Goal: Task Accomplishment & Management: Manage account settings

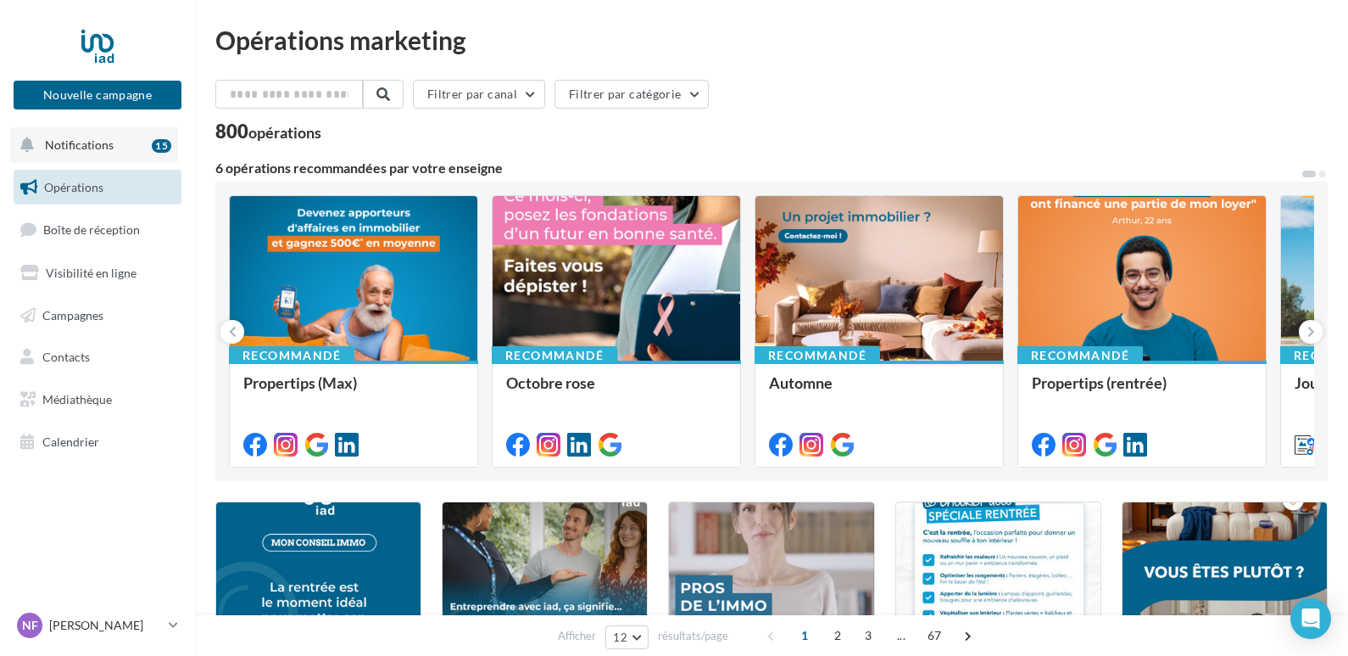
click at [101, 142] on span "Notifications" at bounding box center [79, 144] width 69 height 14
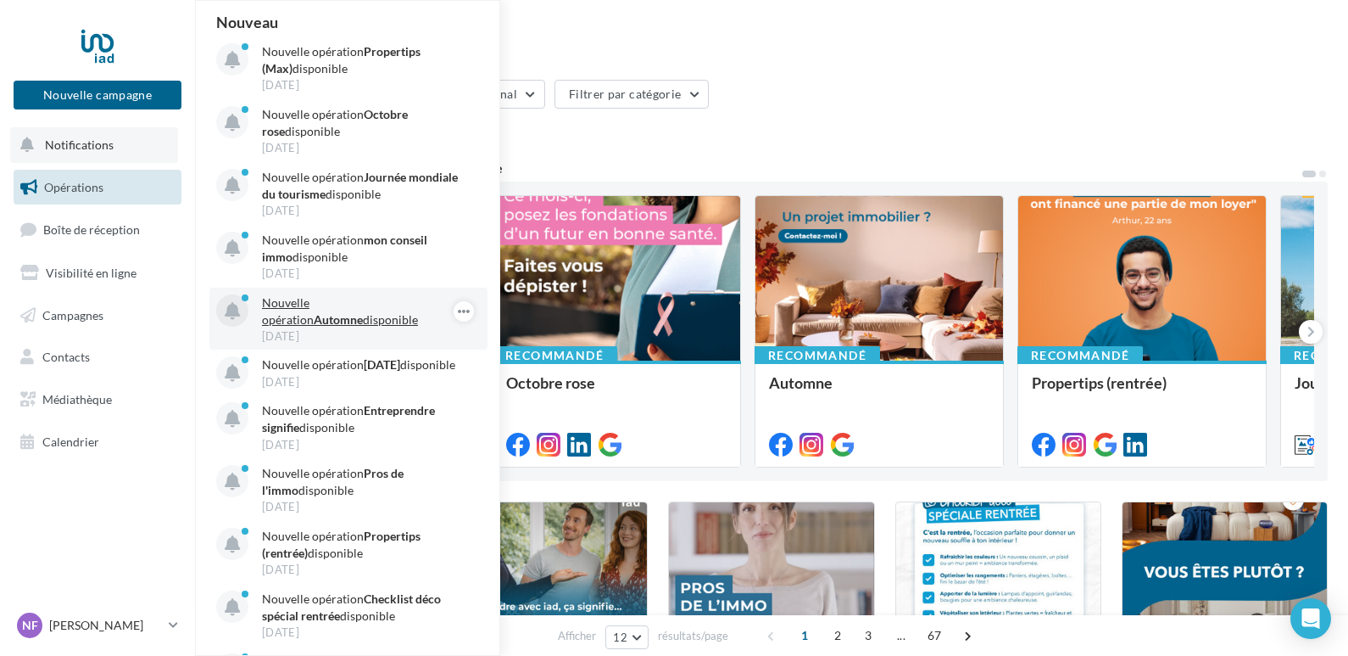
click at [363, 312] on strong "Automne" at bounding box center [338, 319] width 49 height 14
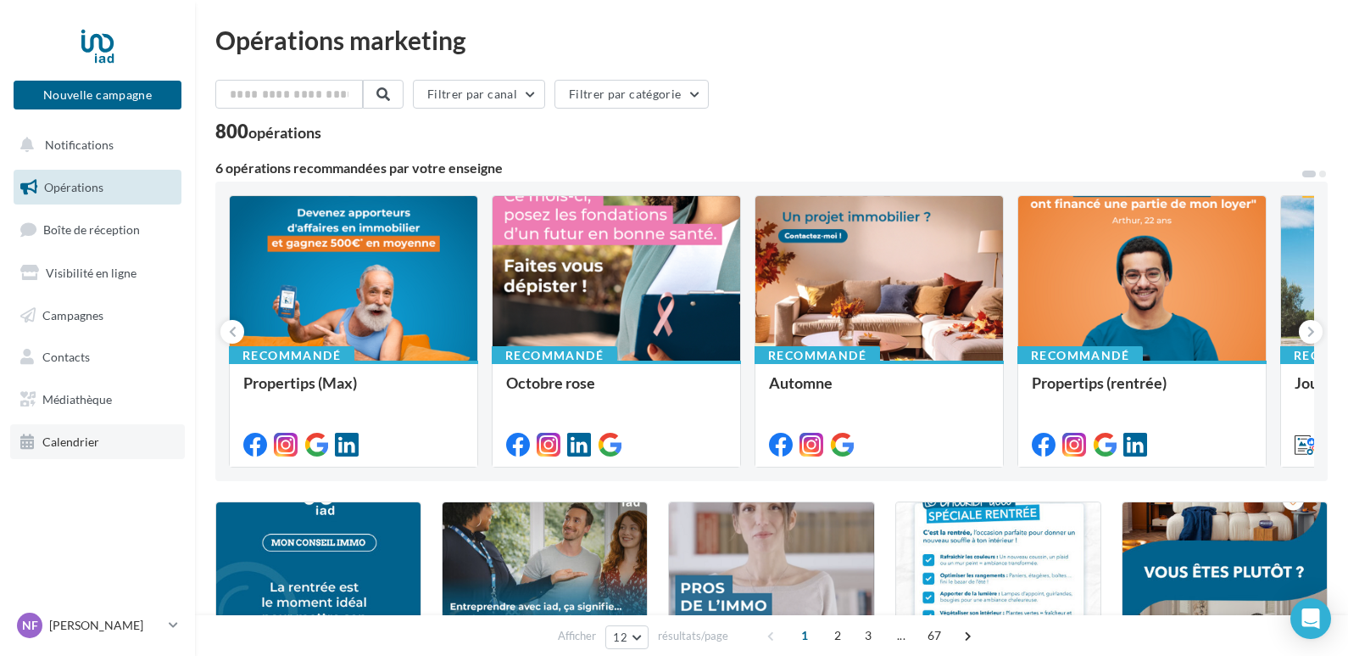
click at [75, 437] on span "Calendrier" at bounding box center [70, 441] width 57 height 14
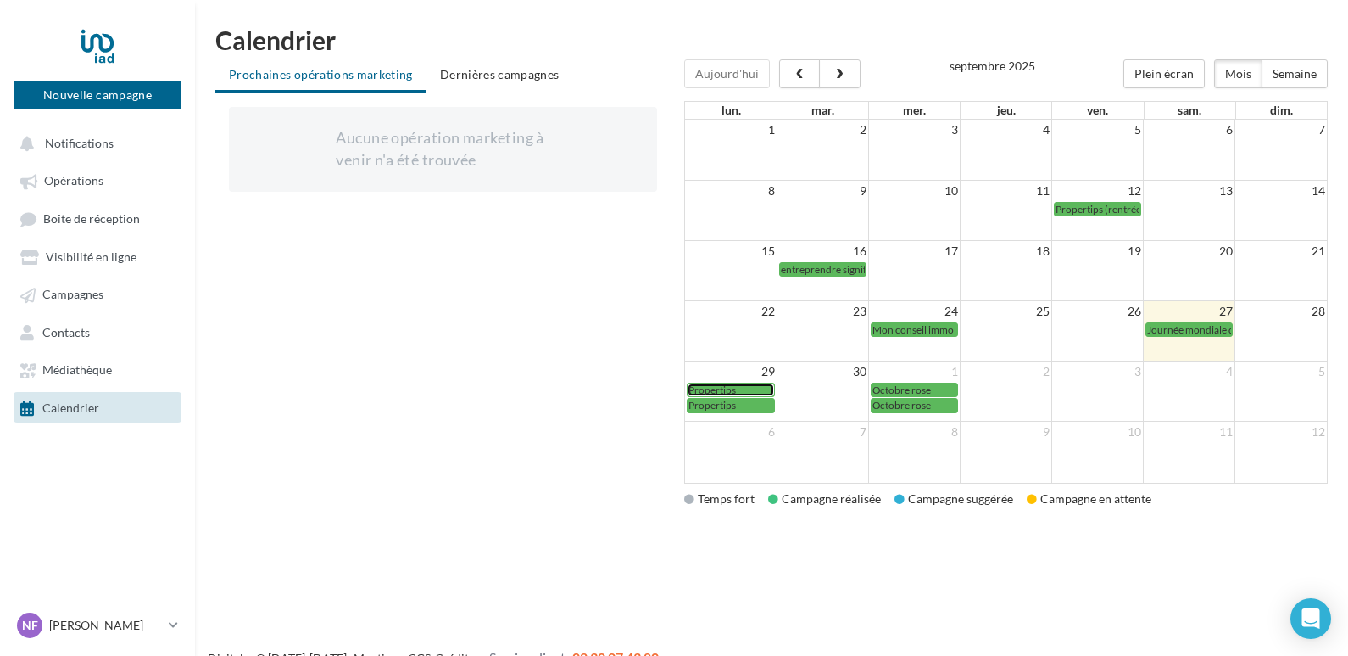
click at [721, 388] on span "Propertips" at bounding box center [712, 389] width 47 height 13
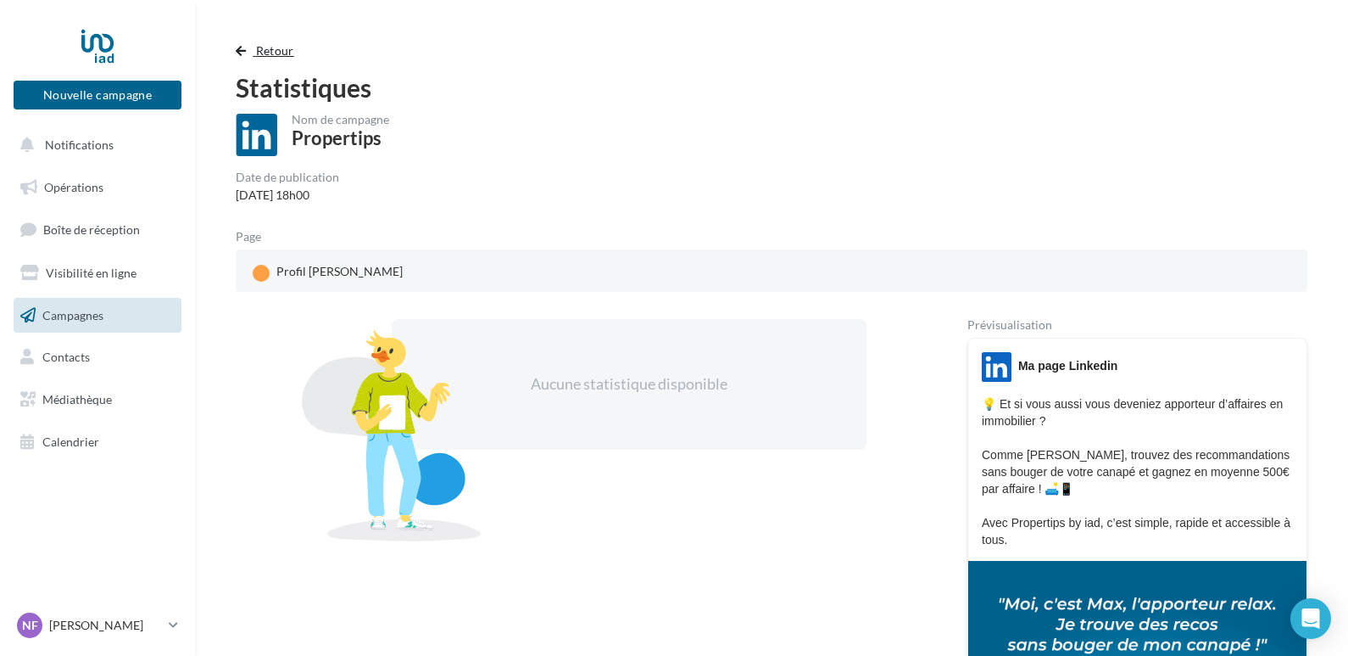
click at [267, 51] on span "Retour" at bounding box center [275, 50] width 38 height 14
click at [242, 47] on span "button" at bounding box center [241, 51] width 10 height 12
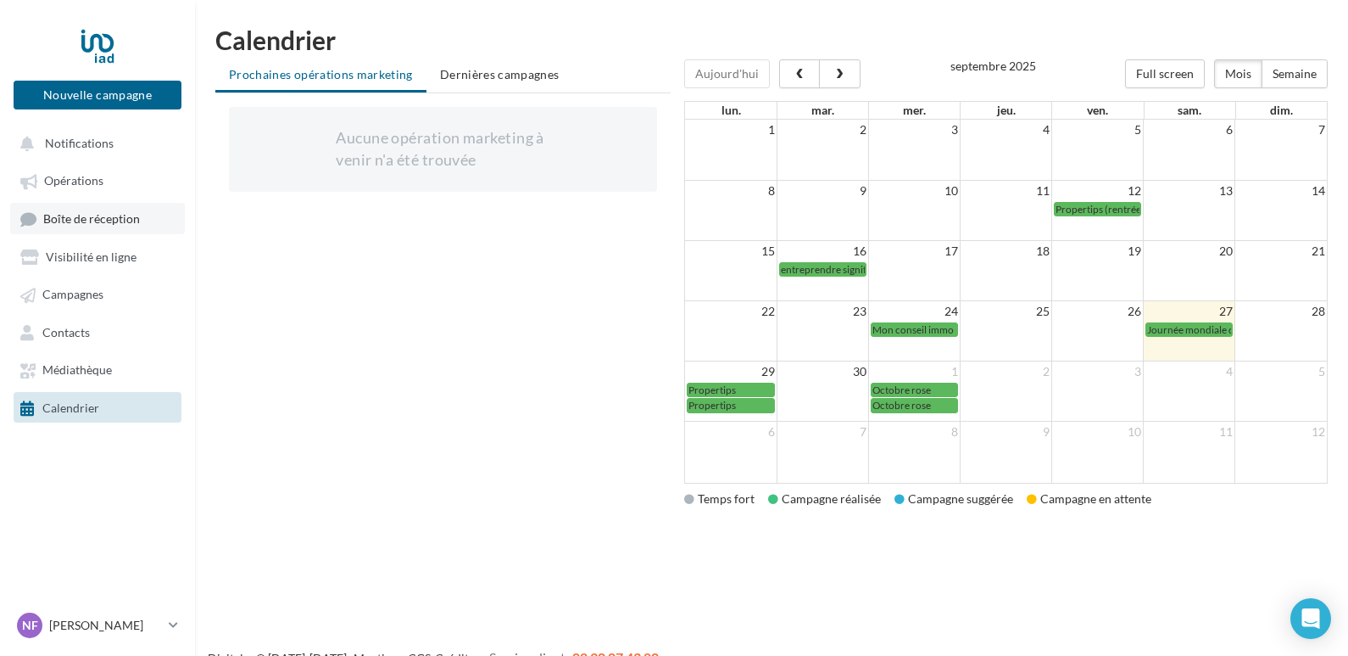
click at [75, 220] on span "Boîte de réception" at bounding box center [91, 218] width 97 height 14
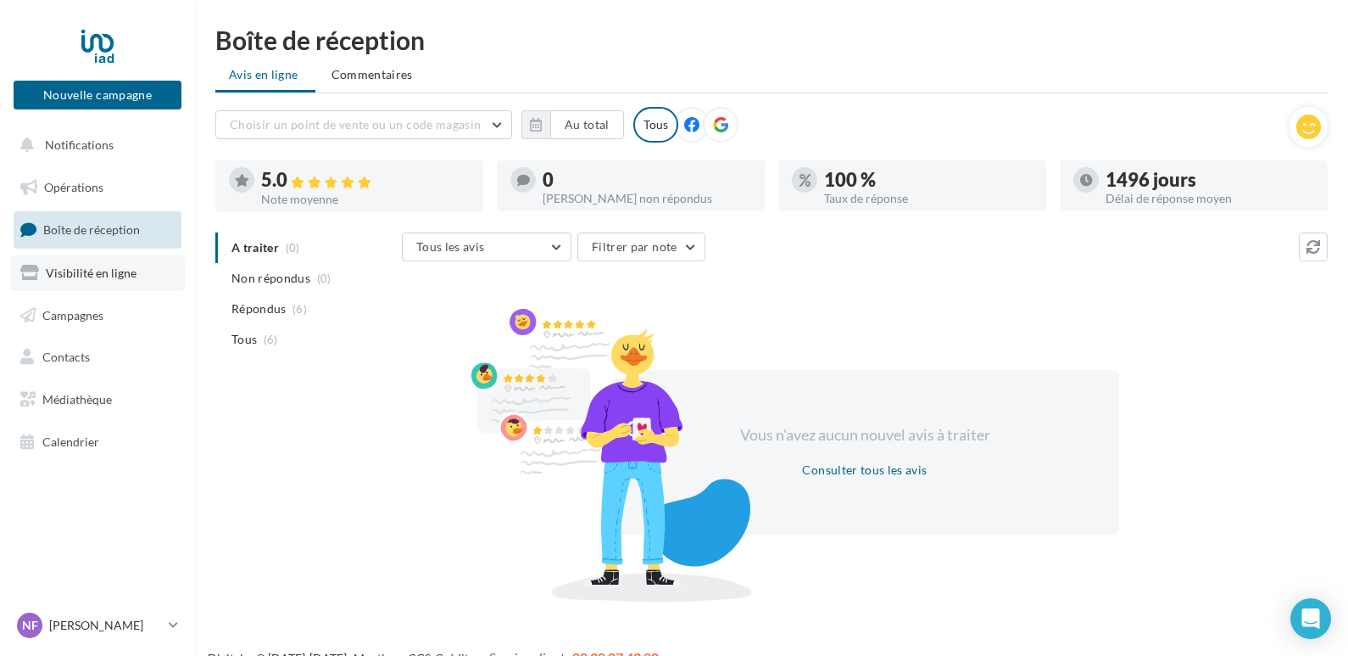
click at [77, 271] on span "Visibilité en ligne" at bounding box center [91, 272] width 91 height 14
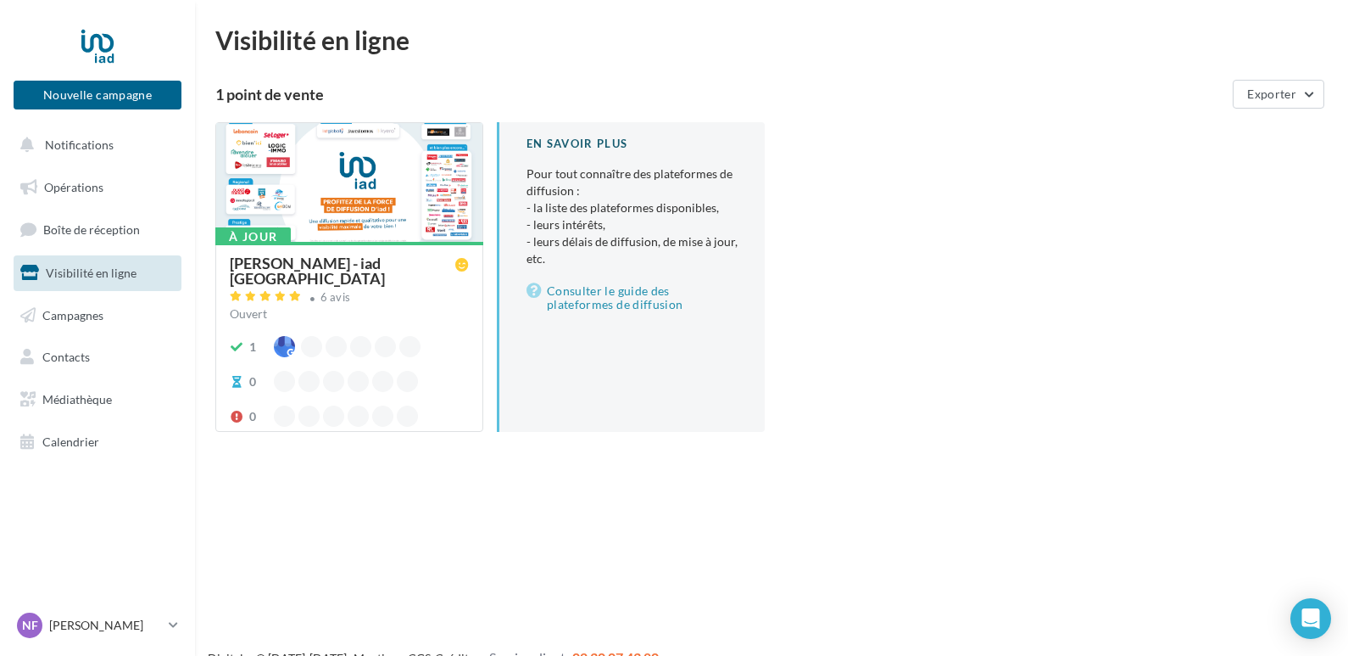
click at [329, 264] on div "[PERSON_NAME] - iad [GEOGRAPHIC_DATA]" at bounding box center [343, 270] width 226 height 31
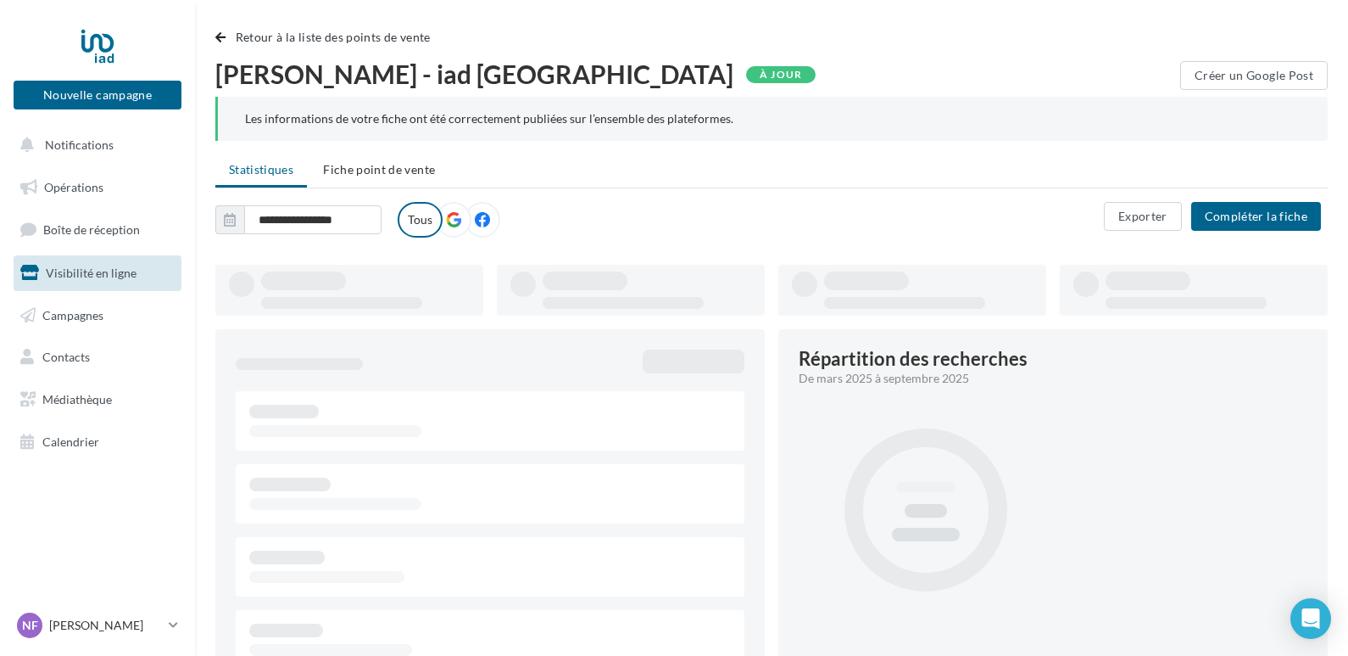
type input "**********"
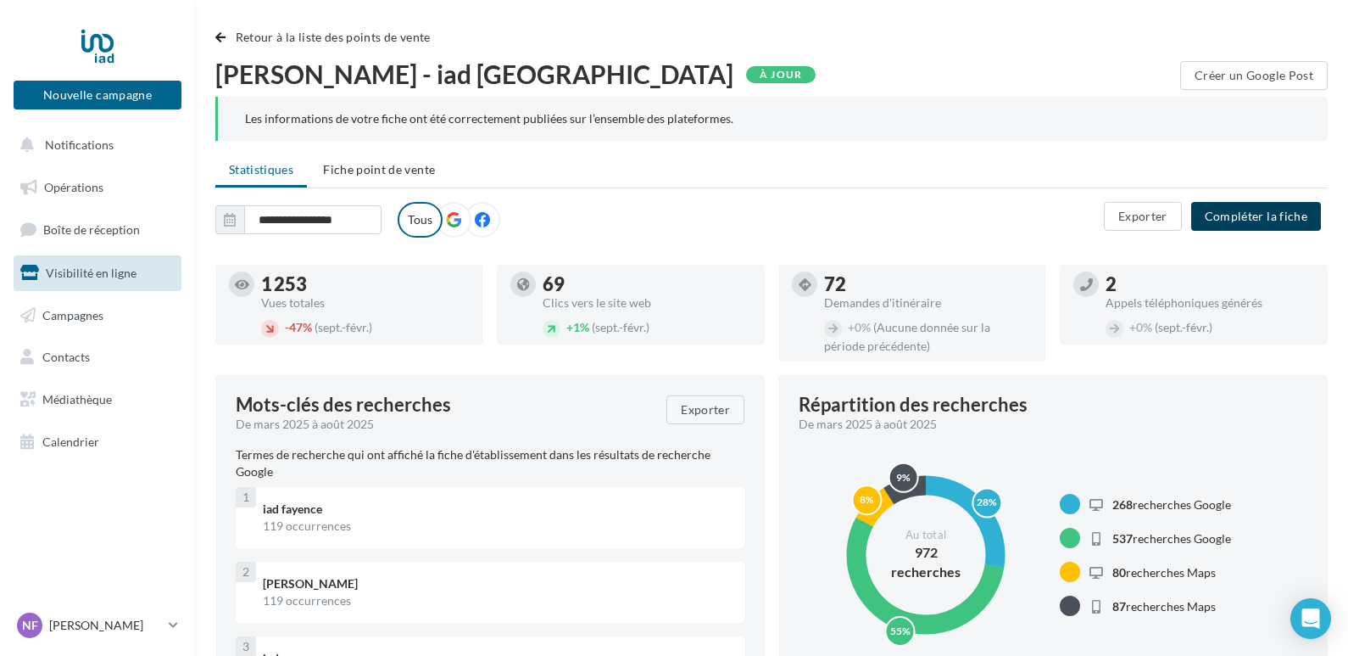
click at [1254, 206] on button "Compléter la fiche" at bounding box center [1257, 216] width 130 height 29
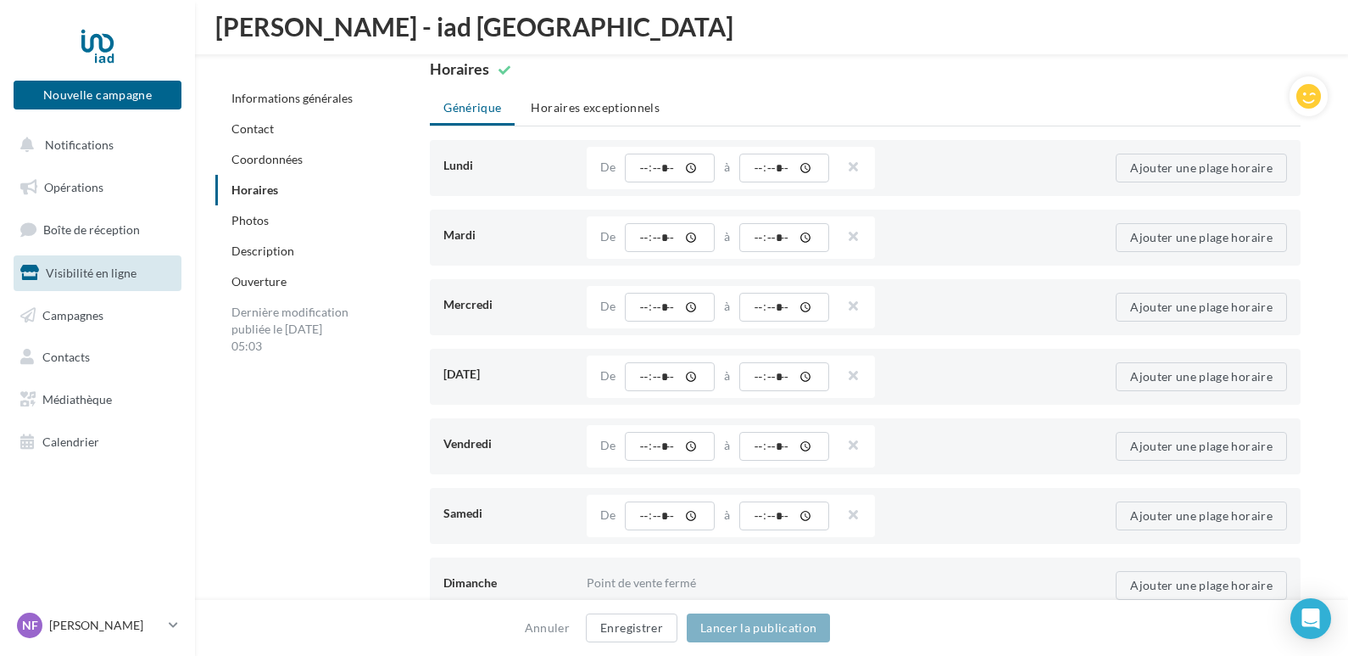
scroll to position [1611, 0]
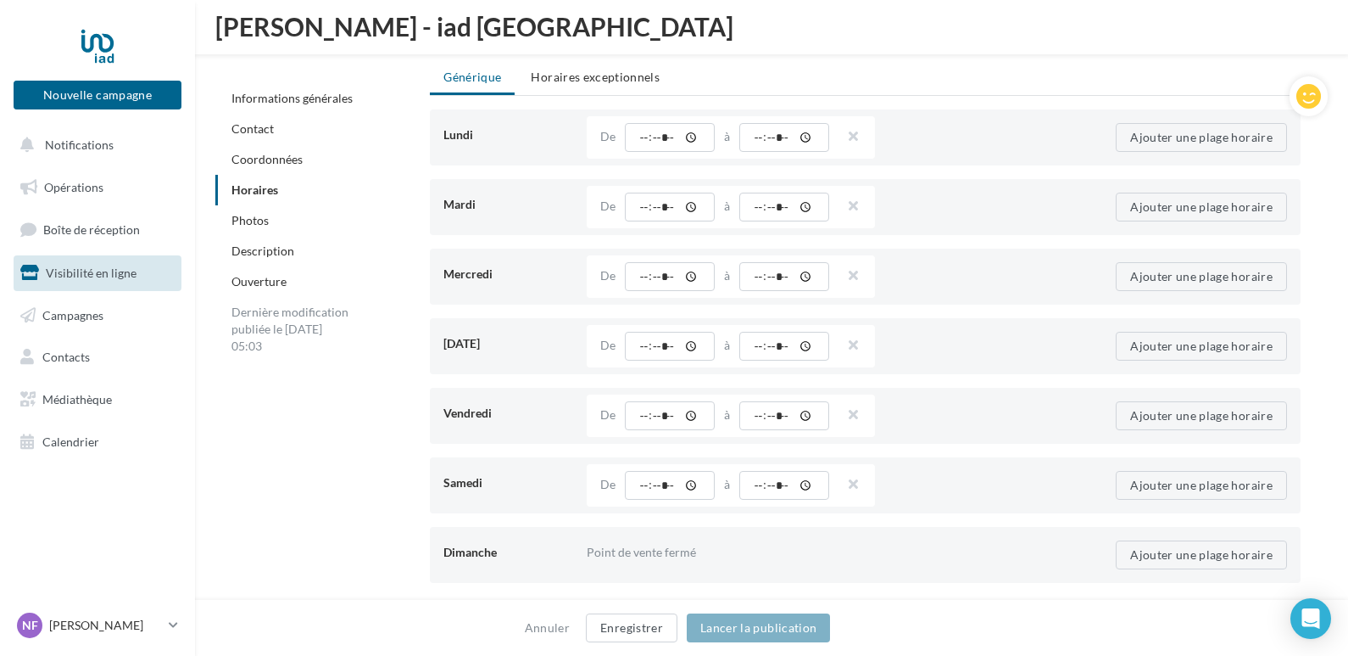
click at [261, 226] on link "Photos" at bounding box center [250, 220] width 37 height 14
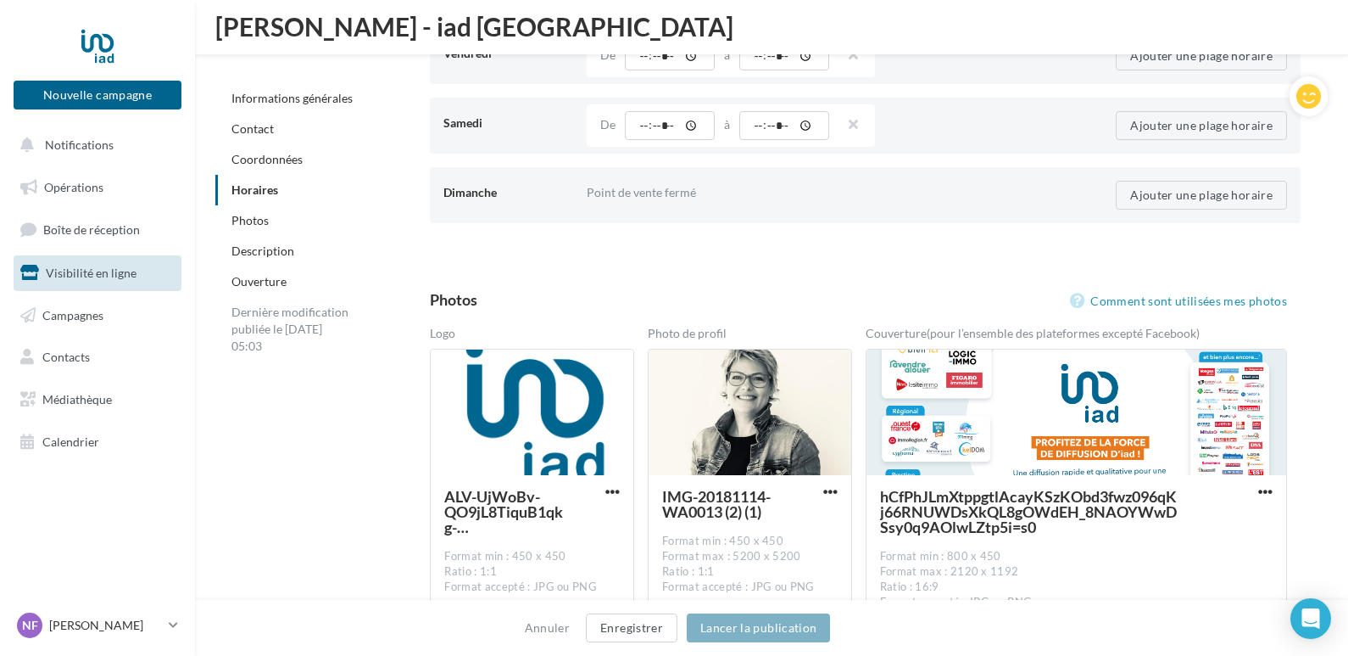
scroll to position [1975, 0]
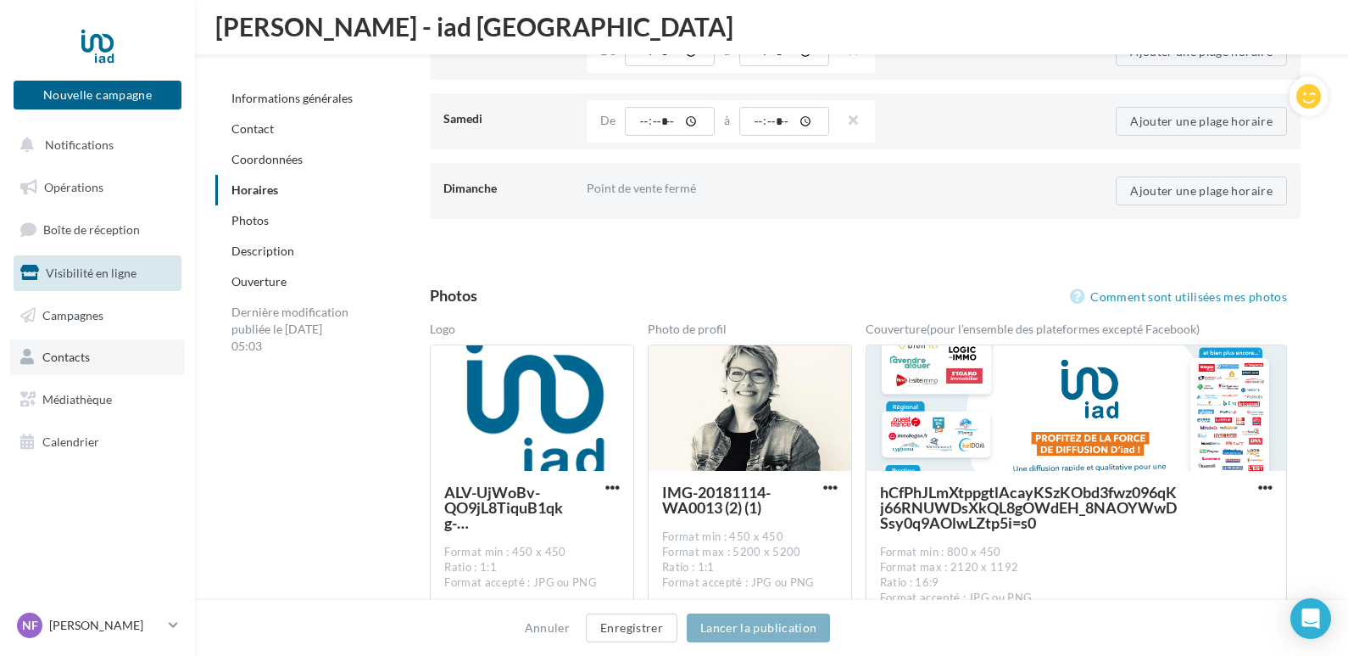
click at [75, 354] on span "Contacts" at bounding box center [65, 356] width 47 height 14
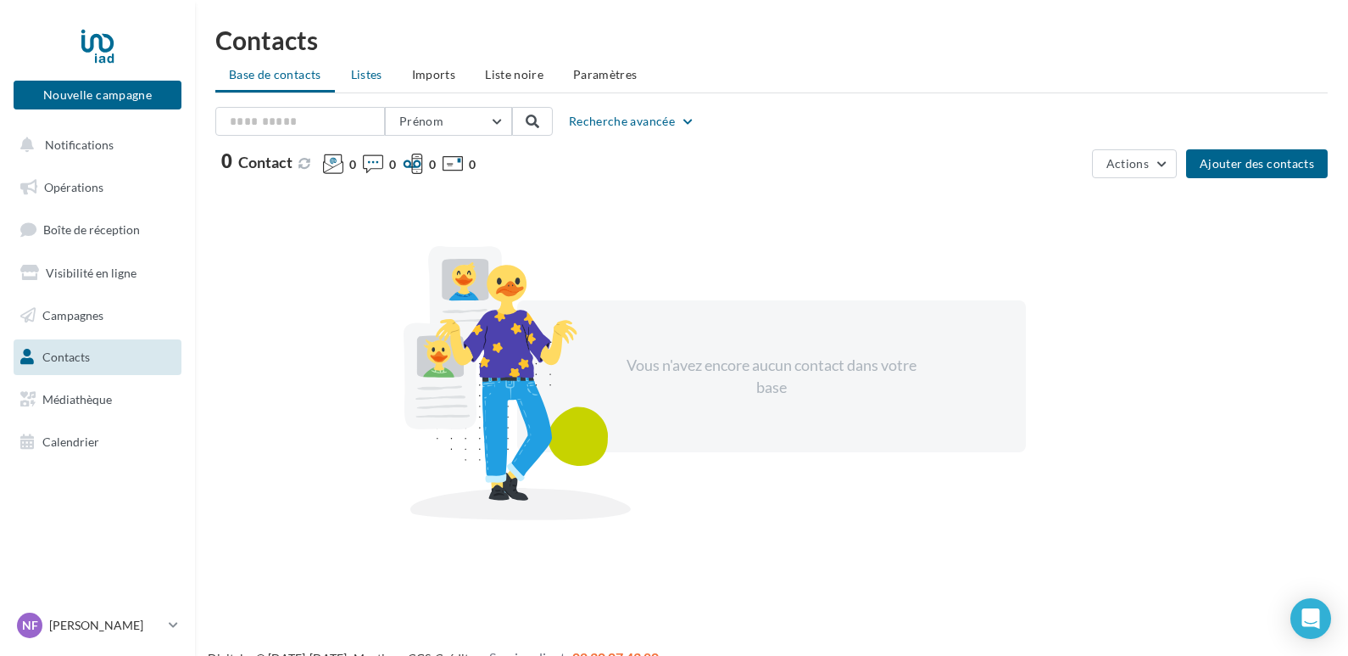
click at [366, 72] on span "Listes" at bounding box center [366, 74] width 31 height 14
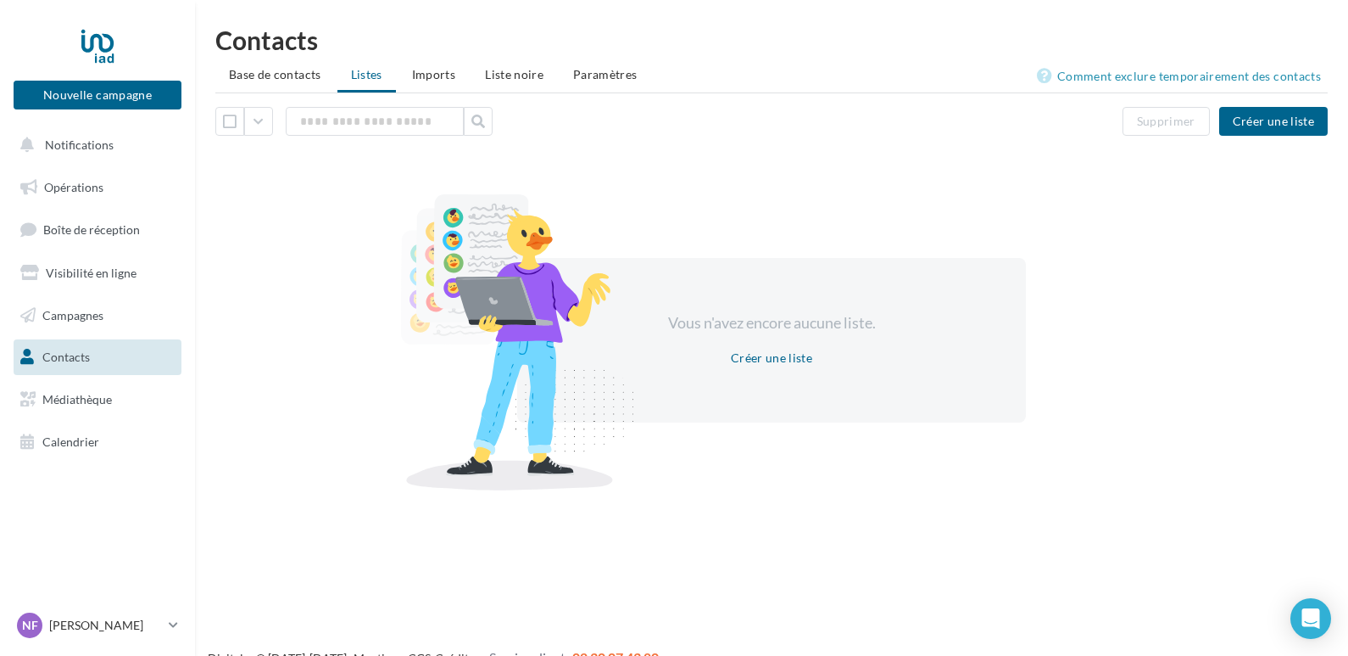
click at [436, 59] on li "Imports" at bounding box center [434, 74] width 70 height 31
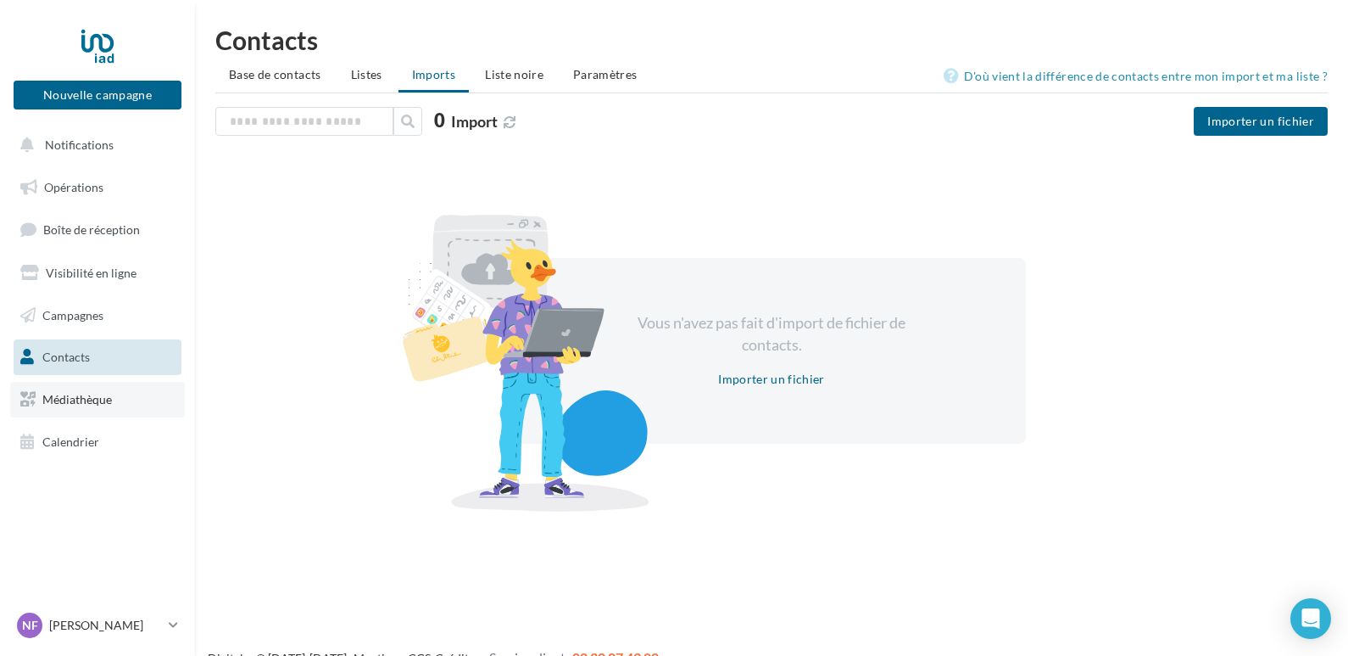
click at [75, 396] on span "Médiathèque" at bounding box center [77, 399] width 70 height 14
